Goal: Find contact information

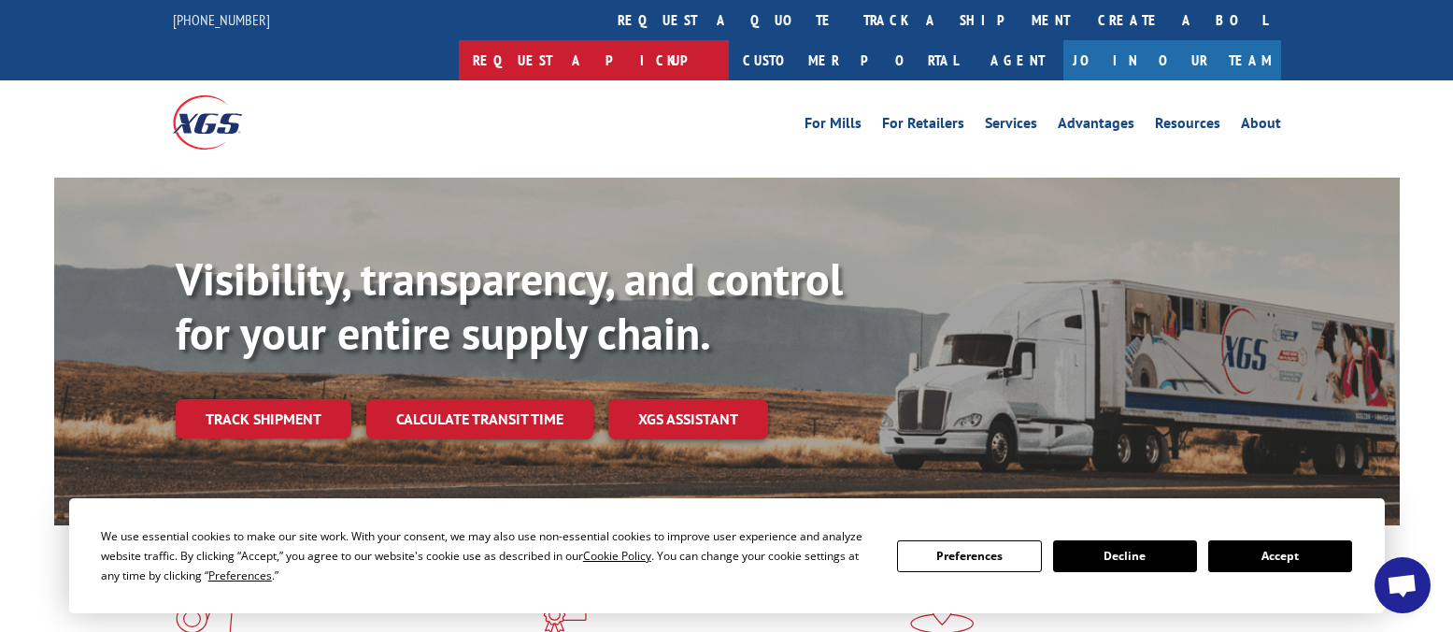
click at [729, 40] on link "Request a pickup" at bounding box center [594, 60] width 270 height 40
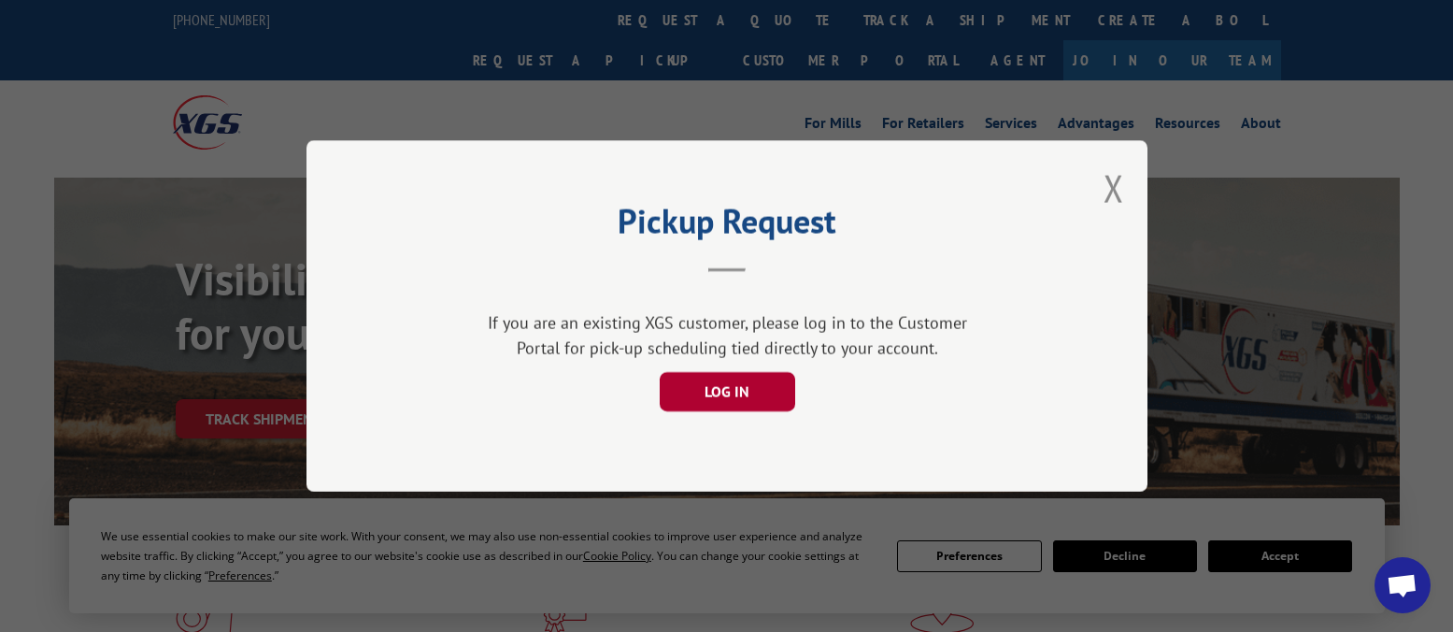
click at [720, 392] on button "LOG IN" at bounding box center [727, 391] width 136 height 39
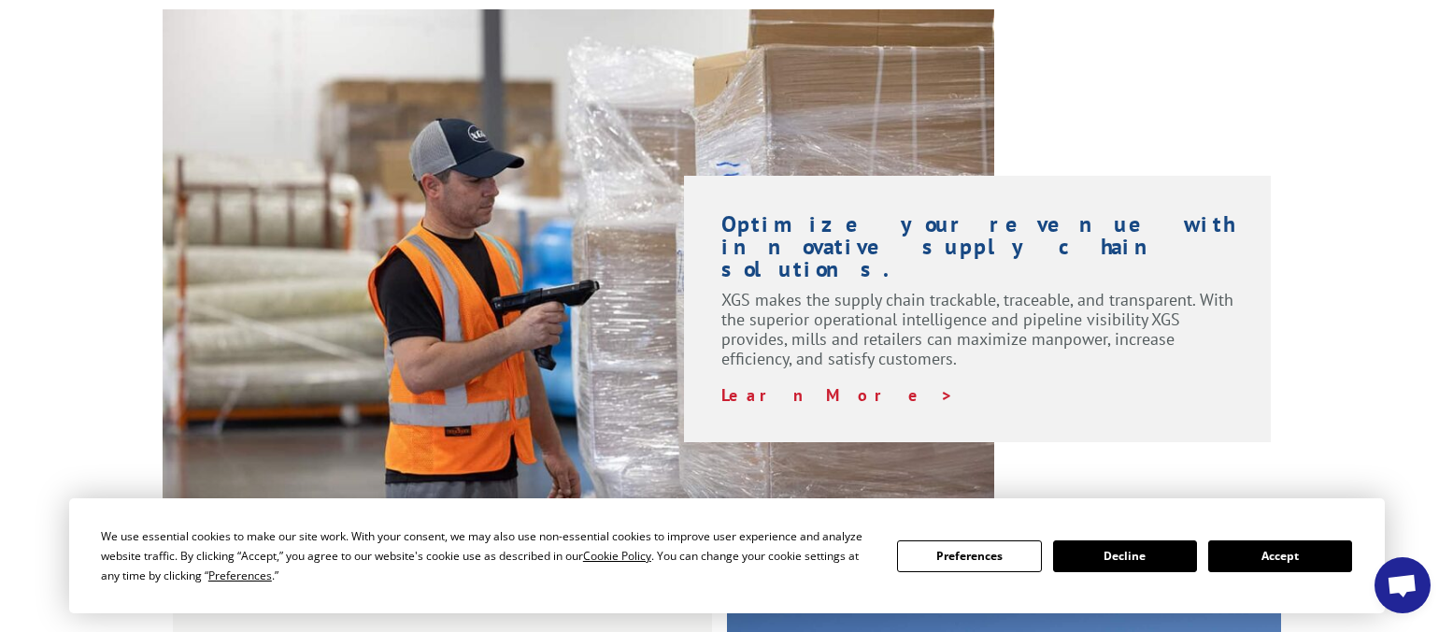
scroll to position [1402, 0]
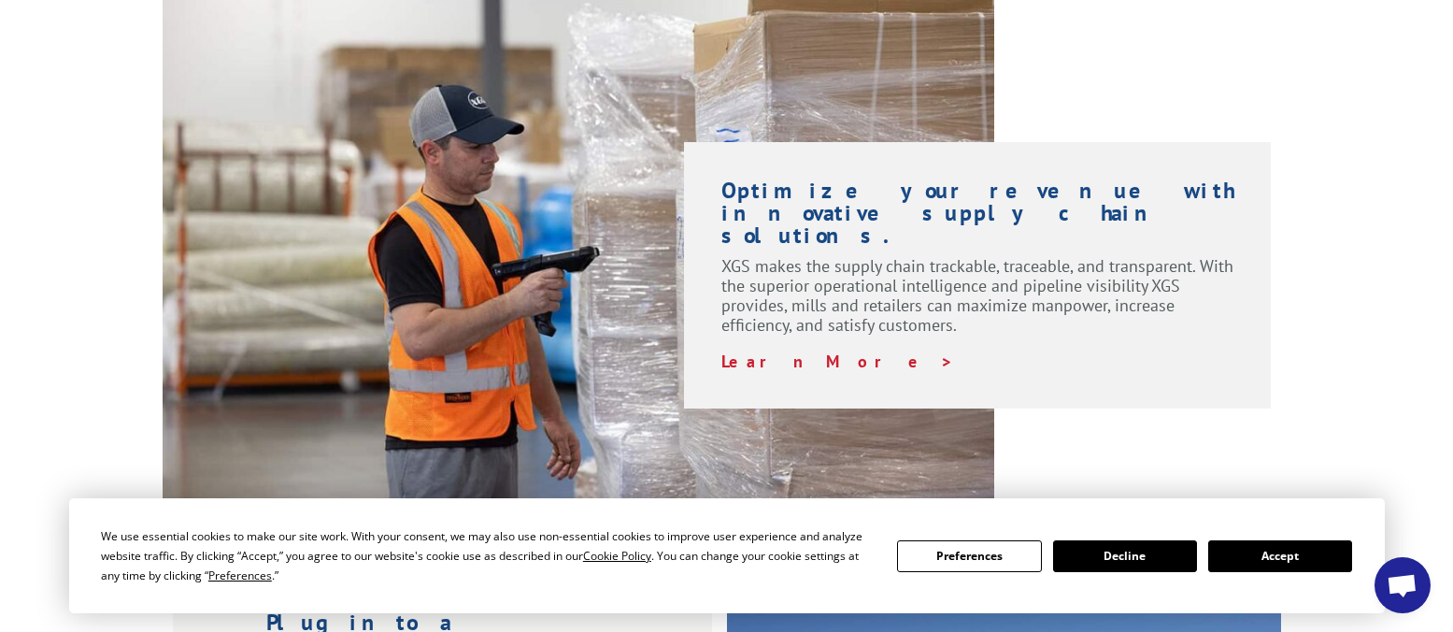
click at [1324, 552] on button "Accept" at bounding box center [1280, 556] width 144 height 32
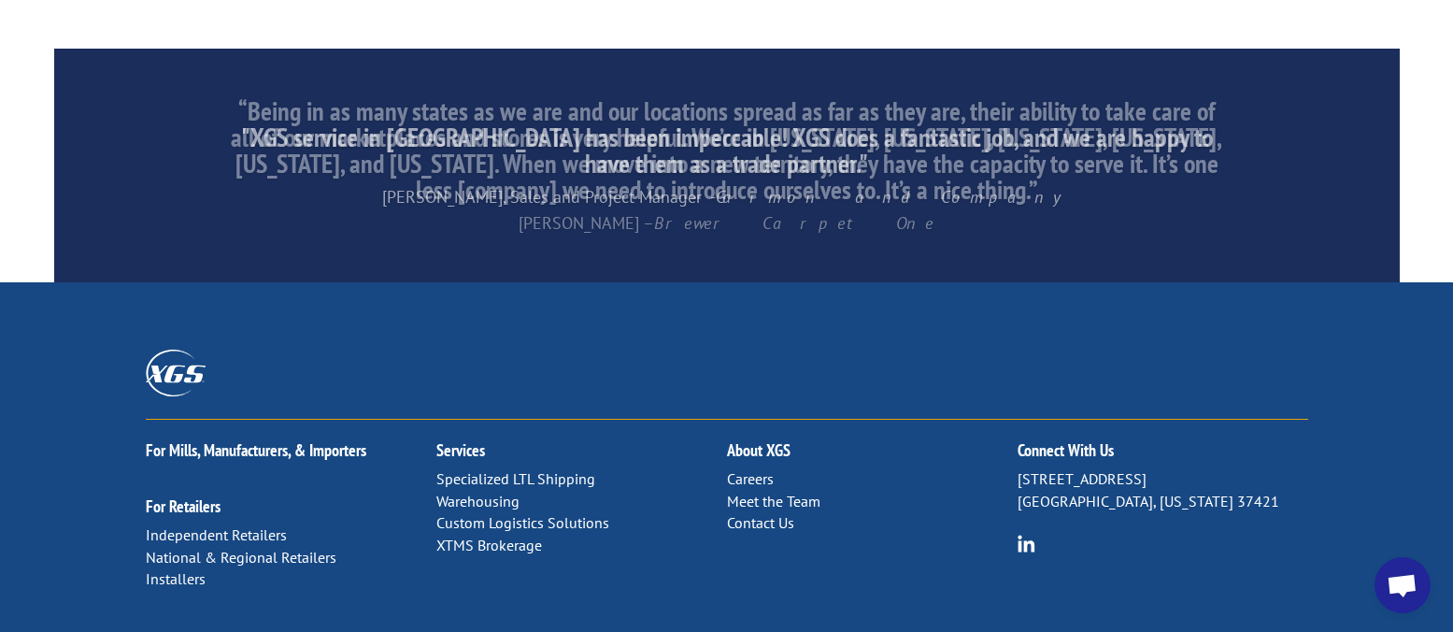
scroll to position [3067, 0]
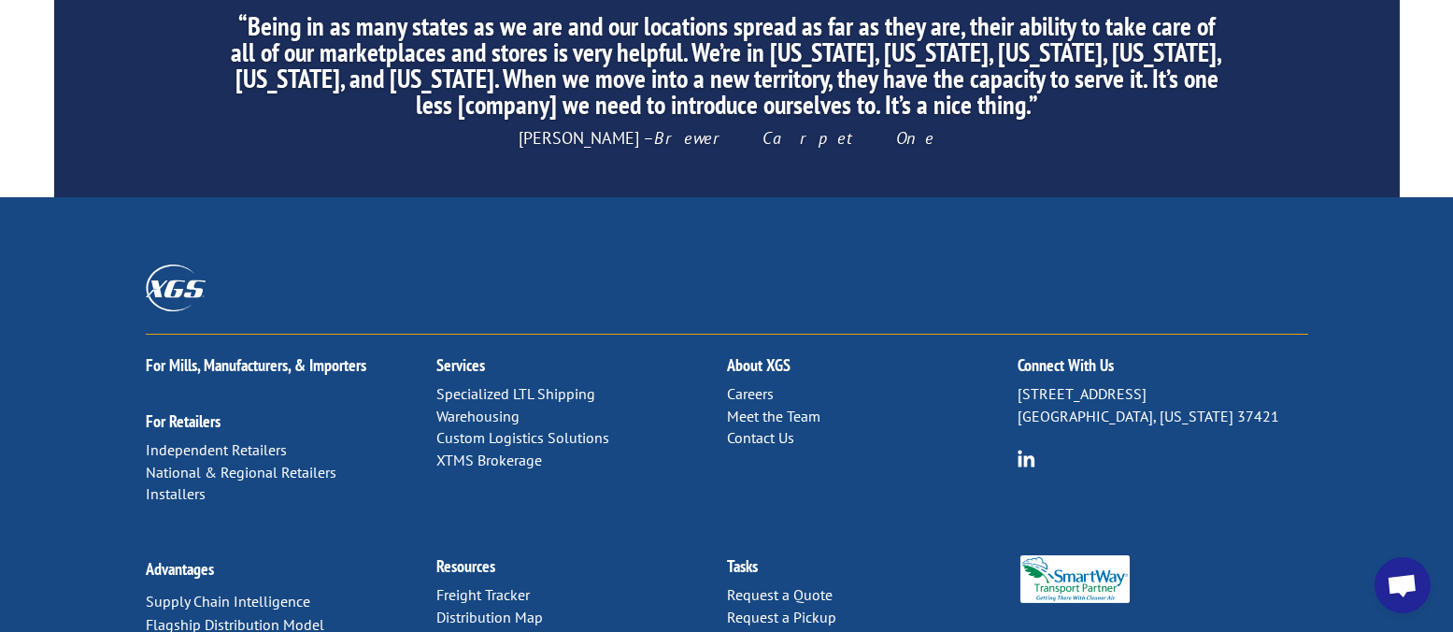
click at [761, 428] on link "Contact Us" at bounding box center [760, 437] width 67 height 19
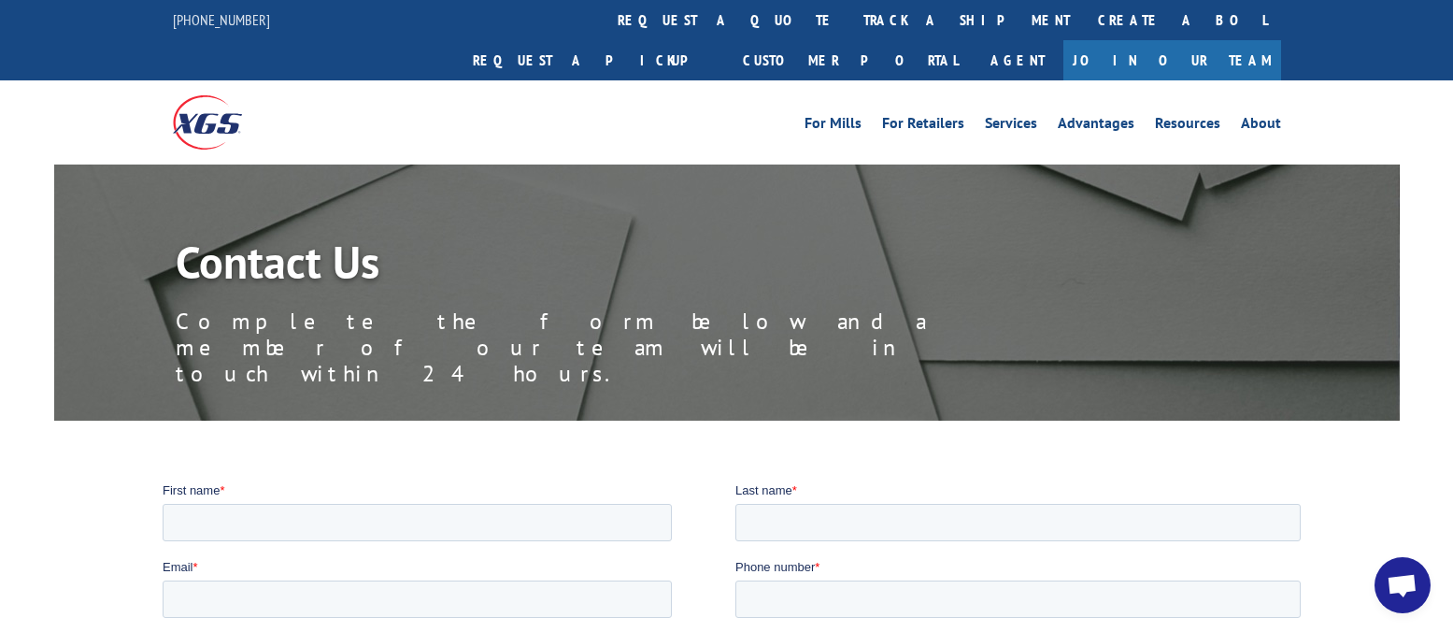
click at [203, 95] on img at bounding box center [207, 121] width 69 height 53
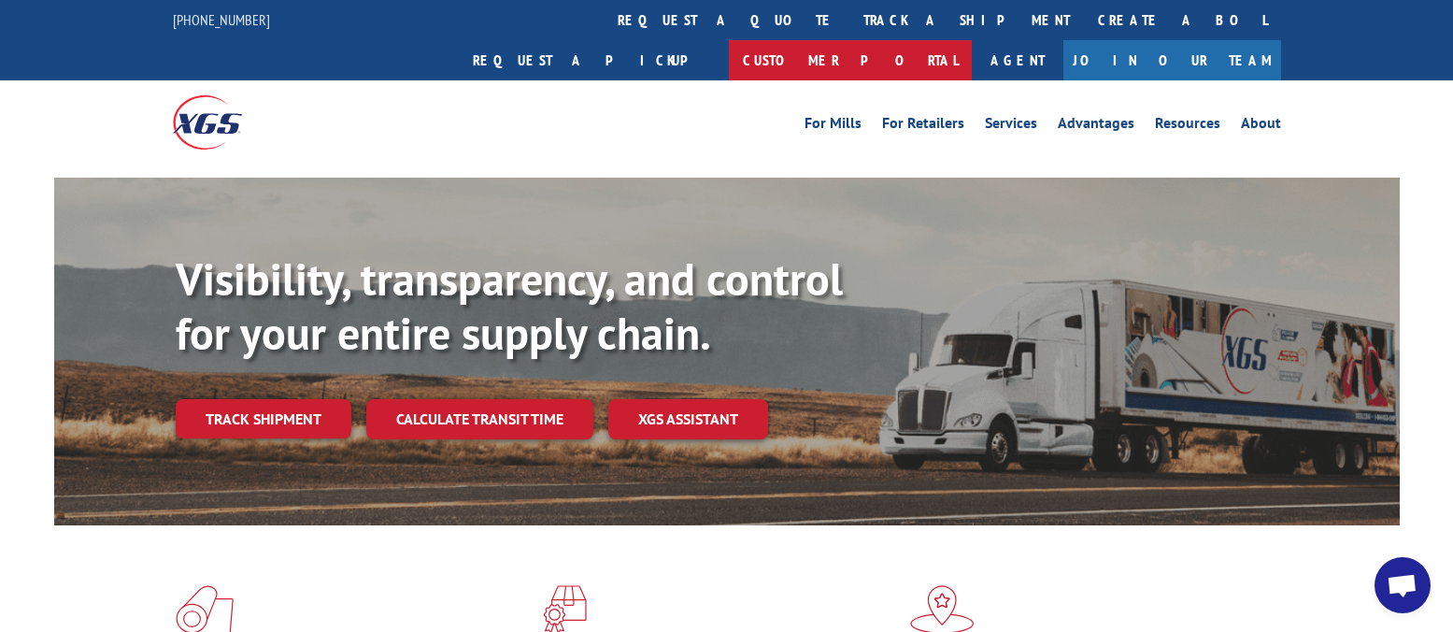
click at [972, 40] on link "Customer Portal" at bounding box center [850, 60] width 243 height 40
